Goal: Register for event/course

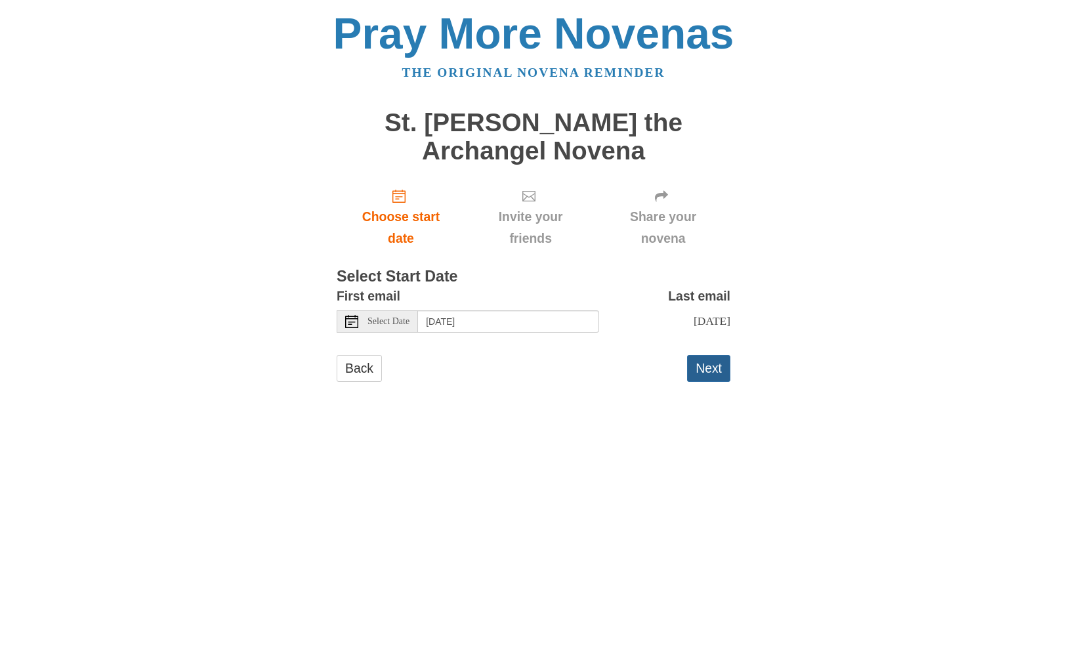
click at [712, 365] on button "Next" at bounding box center [708, 368] width 43 height 27
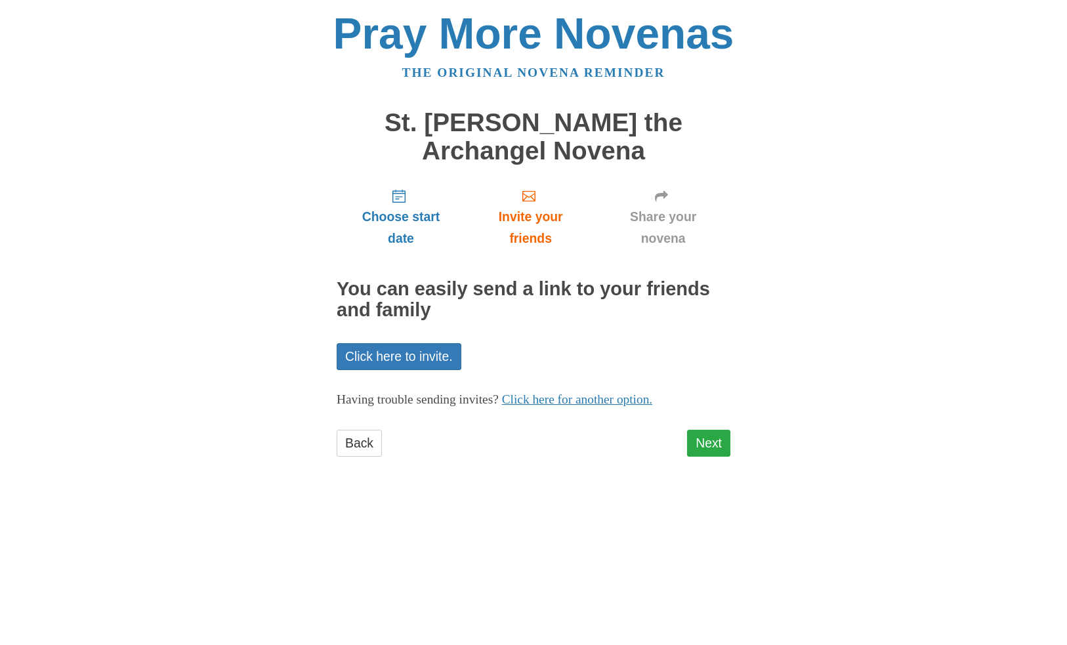
click at [703, 438] on link "Next" at bounding box center [708, 443] width 43 height 27
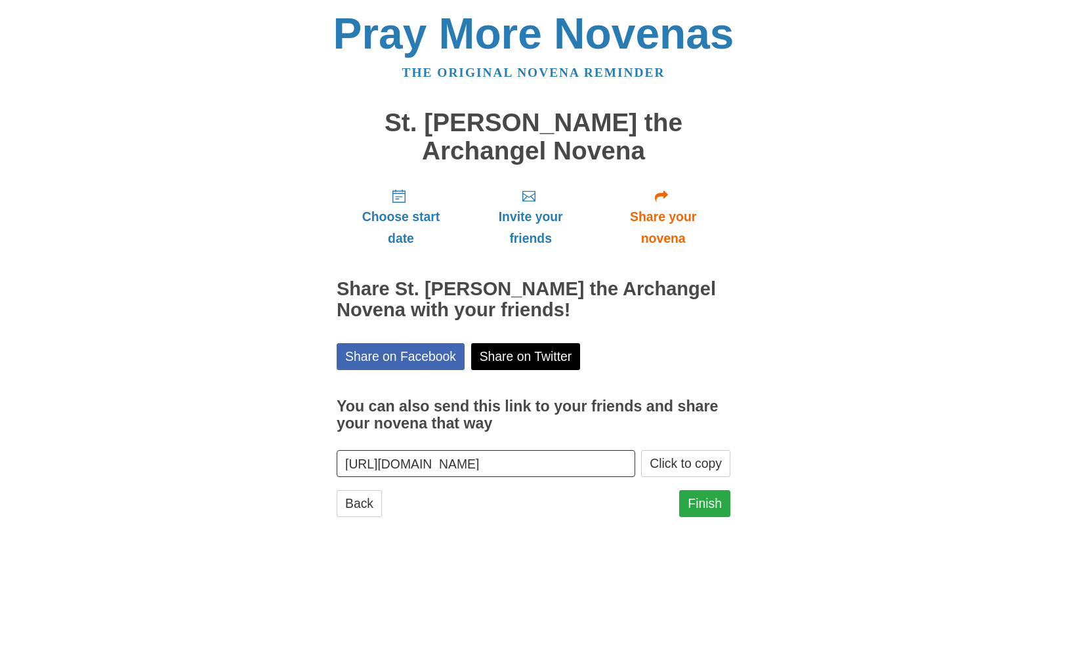
click at [703, 496] on link "Finish" at bounding box center [704, 503] width 51 height 27
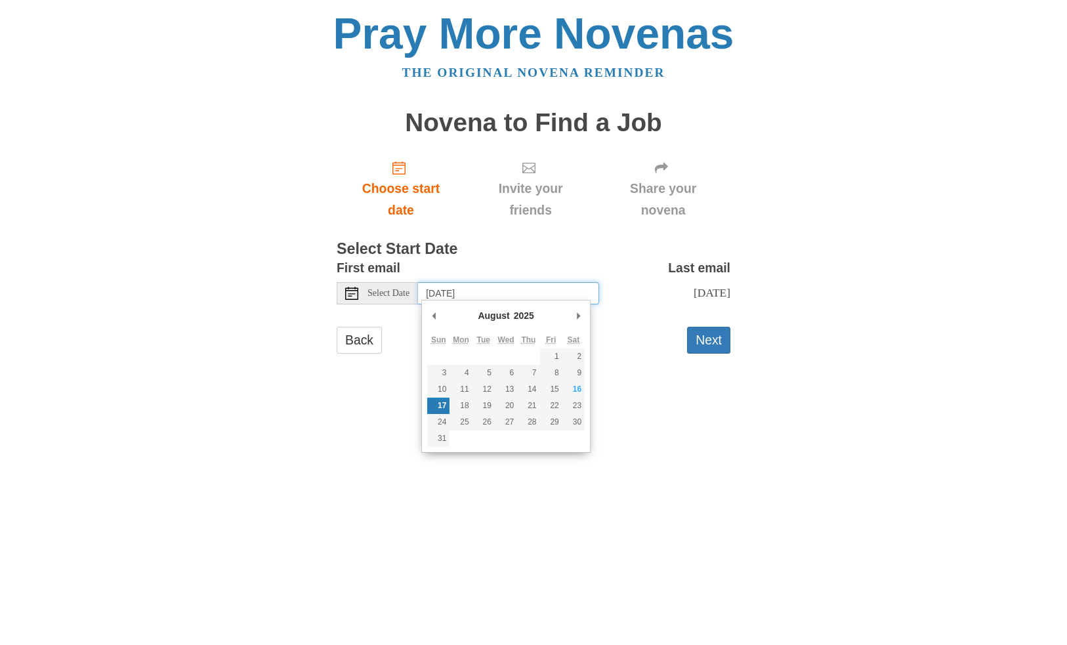
click at [546, 293] on input "Sunday, August 17th" at bounding box center [508, 293] width 181 height 22
type input "Tuesday, August 19th"
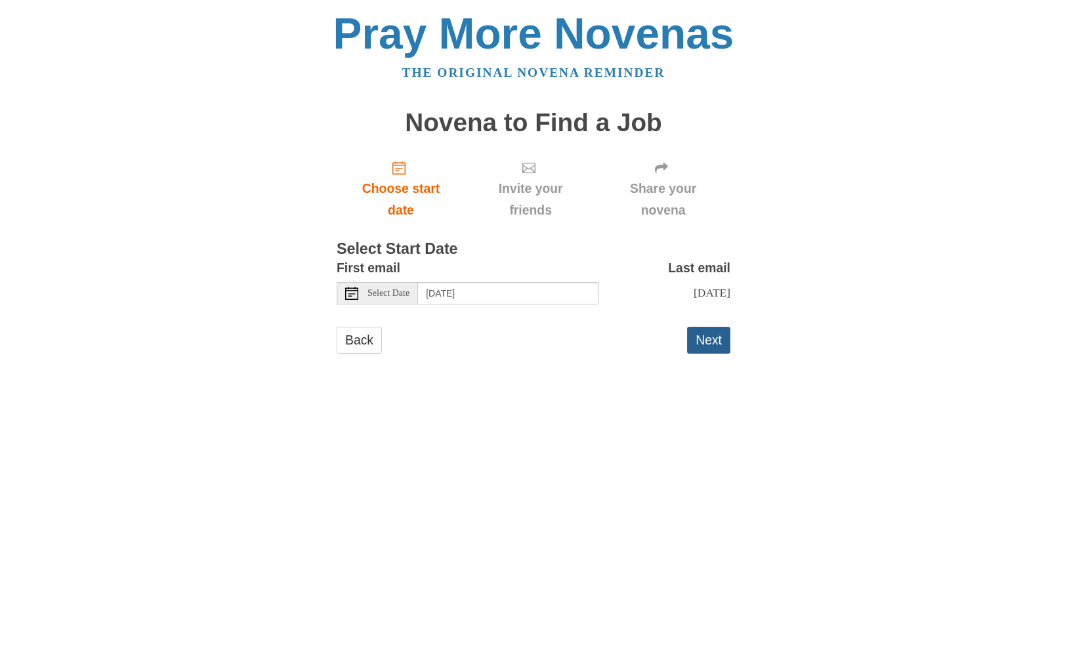
click at [709, 331] on button "Next" at bounding box center [708, 340] width 43 height 27
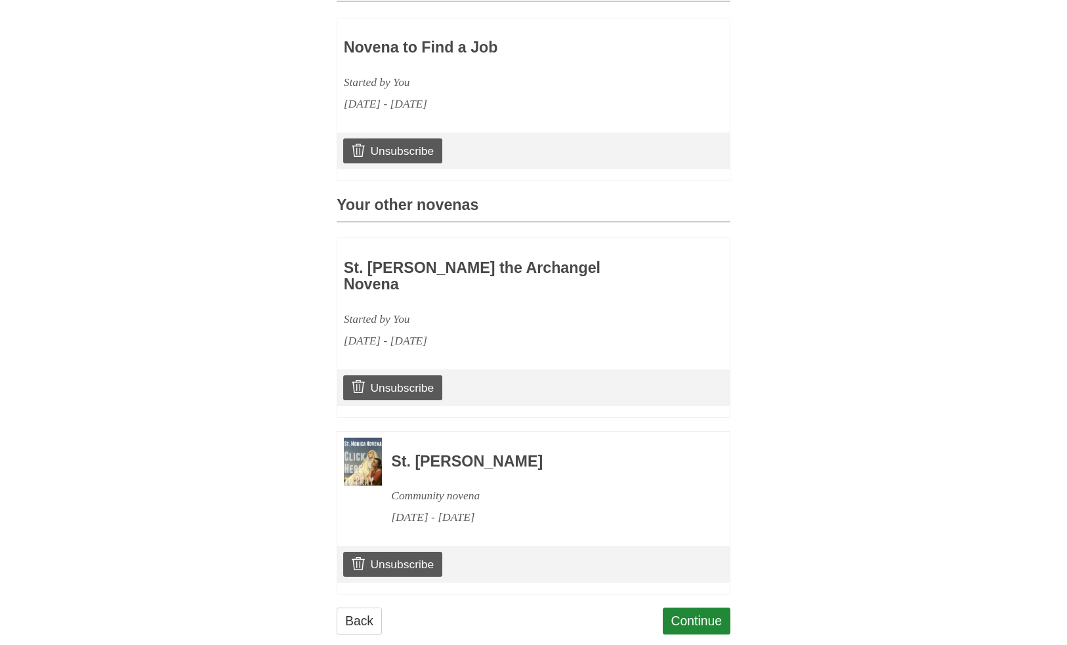
scroll to position [389, 0]
click at [702, 608] on link "Continue" at bounding box center [697, 621] width 68 height 27
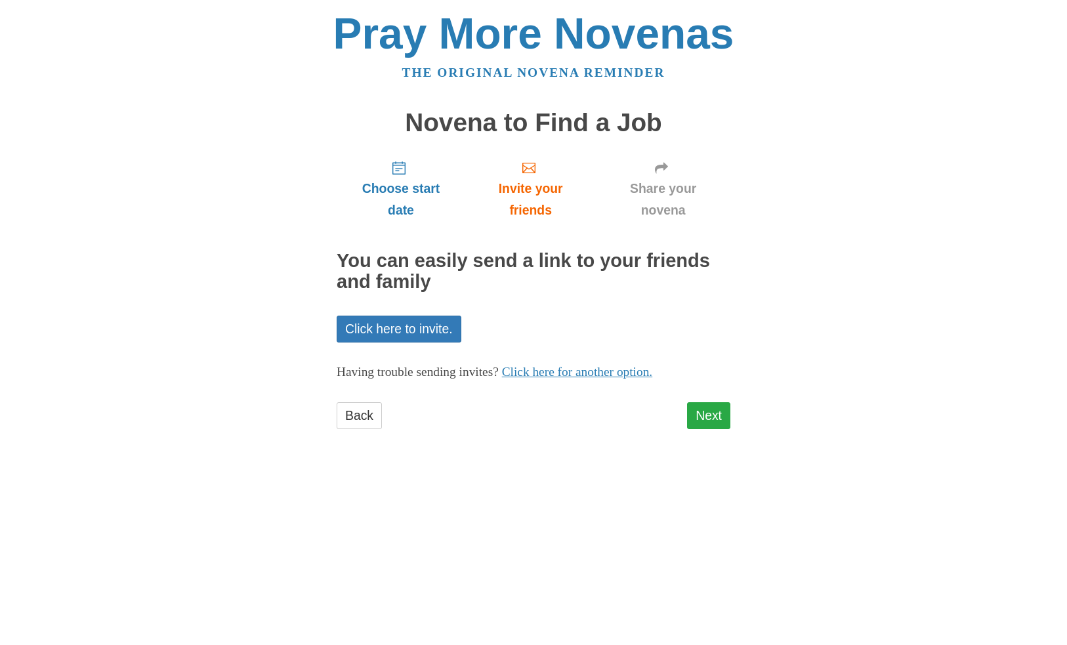
click at [711, 413] on link "Next" at bounding box center [708, 415] width 43 height 27
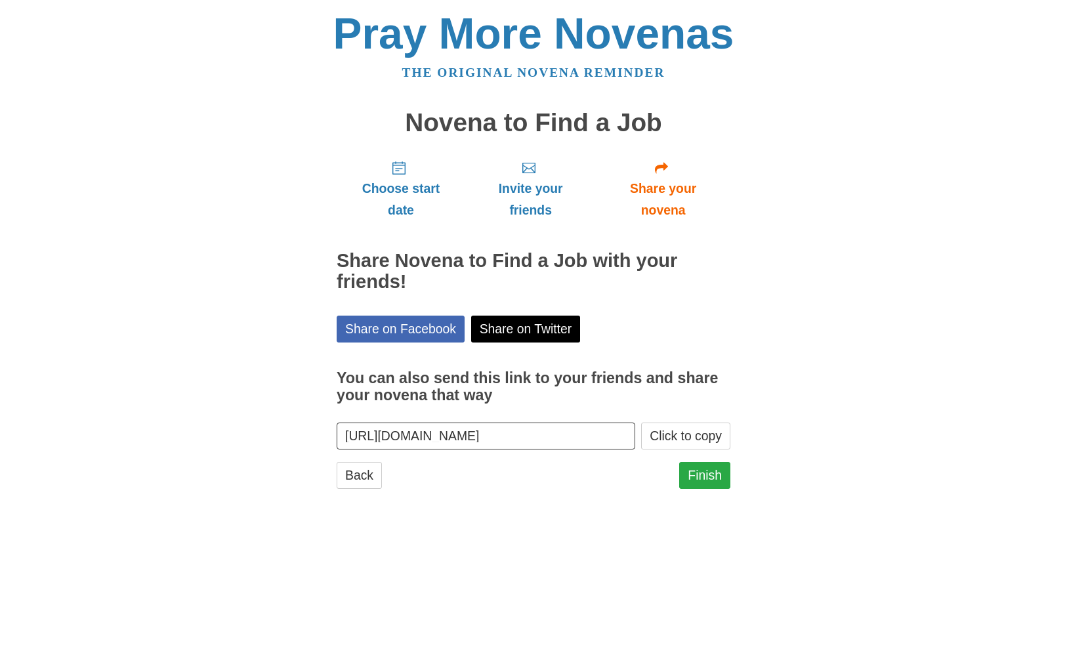
click at [714, 468] on link "Finish" at bounding box center [704, 475] width 51 height 27
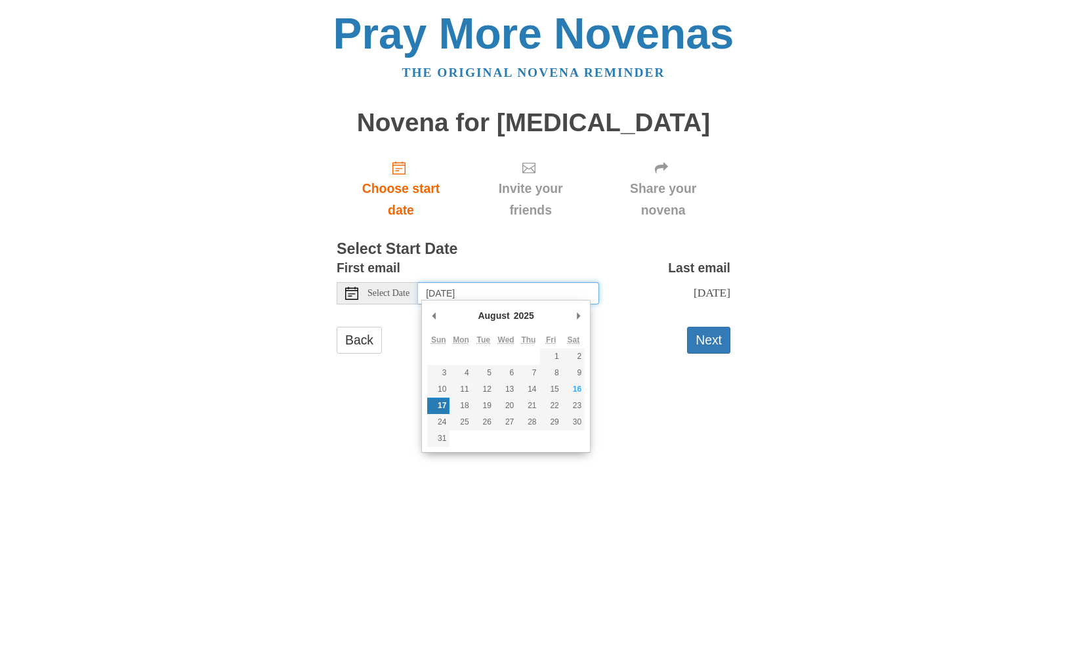
click at [545, 289] on input "Sunday, August 17th" at bounding box center [508, 293] width 181 height 22
type input "Monday, August 18th"
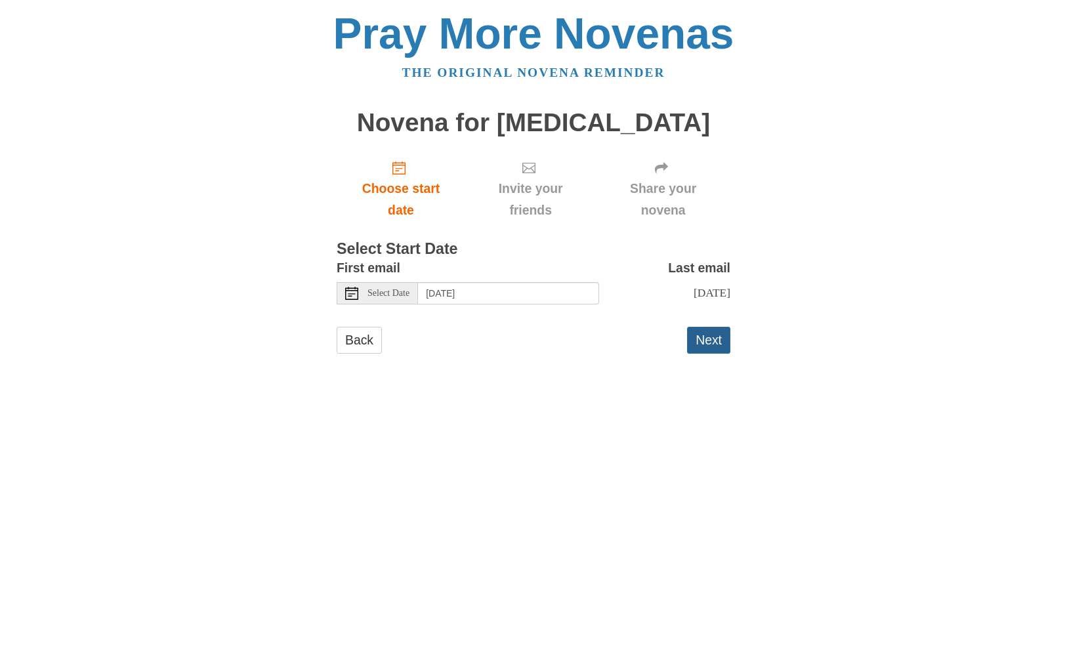
click at [711, 337] on button "Next" at bounding box center [708, 340] width 43 height 27
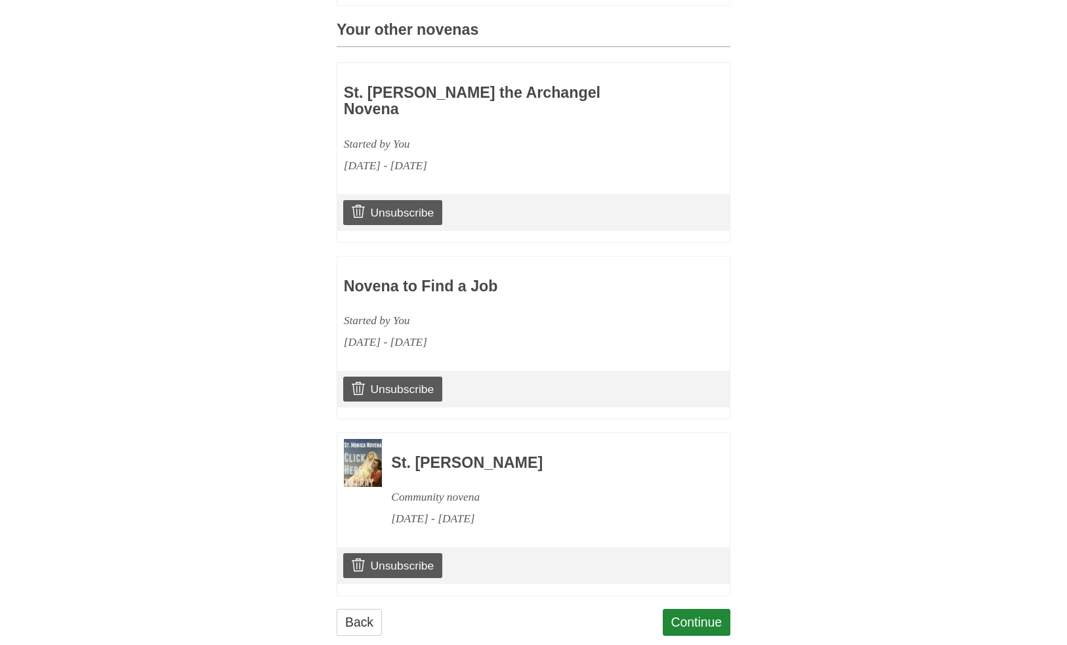
scroll to position [564, 0]
click at [677, 610] on link "Continue" at bounding box center [697, 623] width 68 height 27
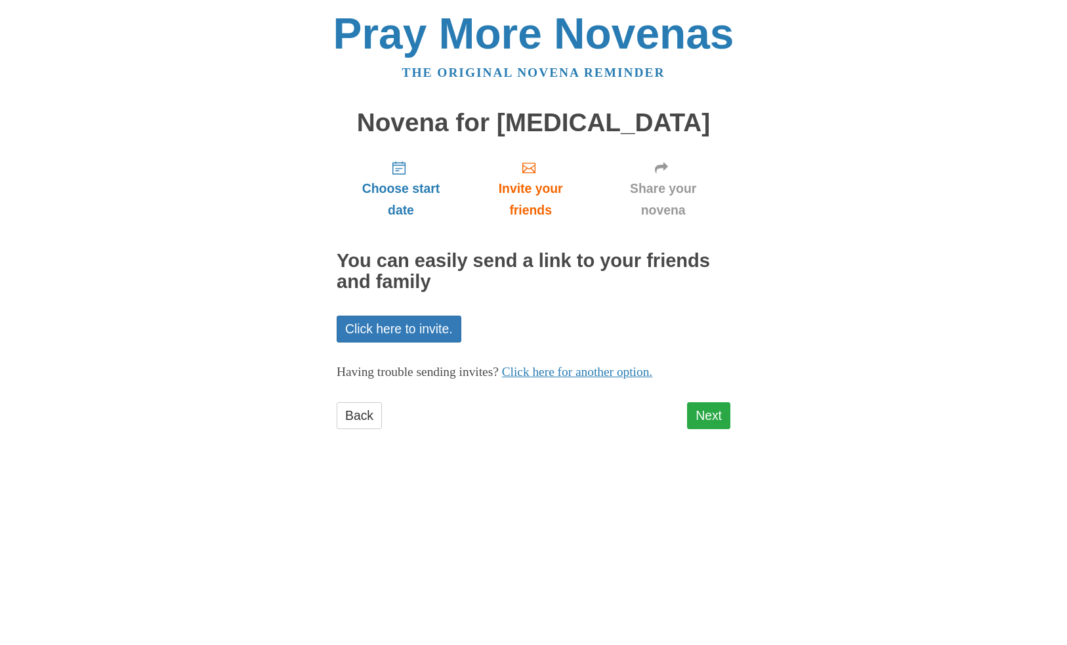
click at [710, 407] on link "Next" at bounding box center [708, 415] width 43 height 27
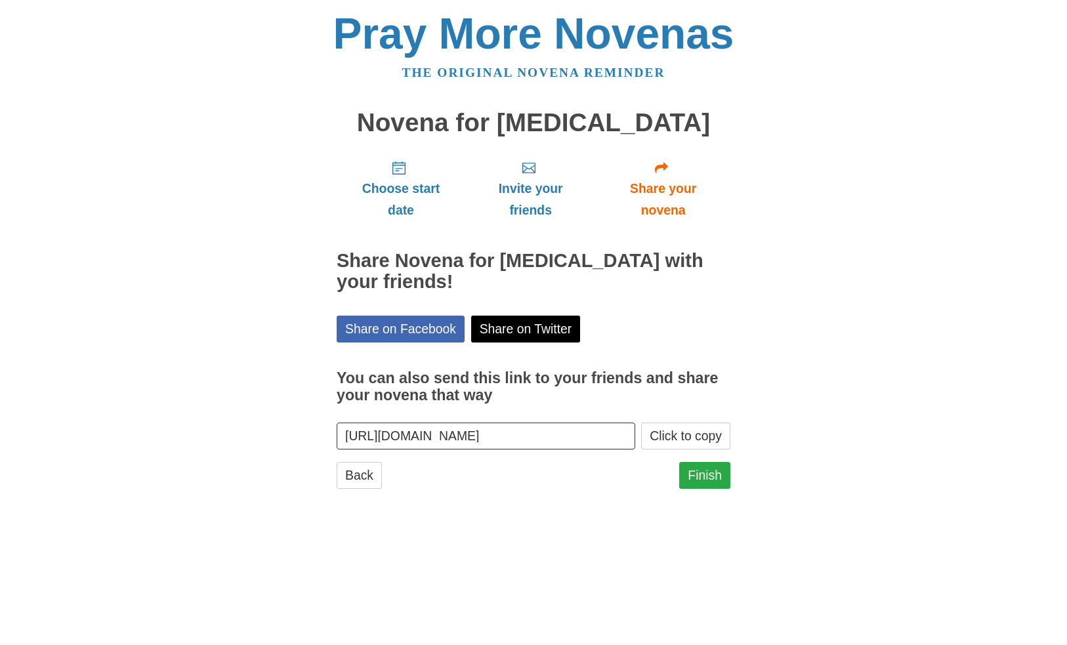
click at [707, 462] on link "Finish" at bounding box center [704, 475] width 51 height 27
